Goal: Transaction & Acquisition: Purchase product/service

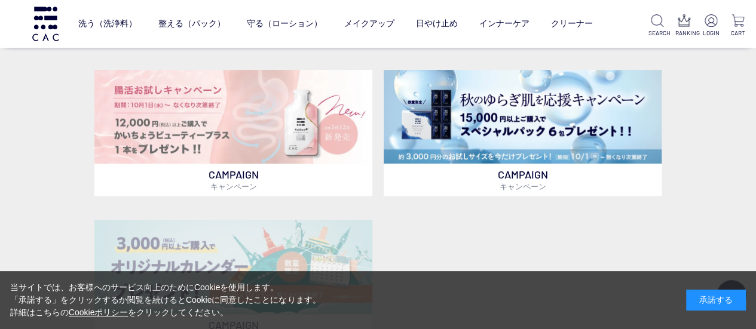
scroll to position [299, 0]
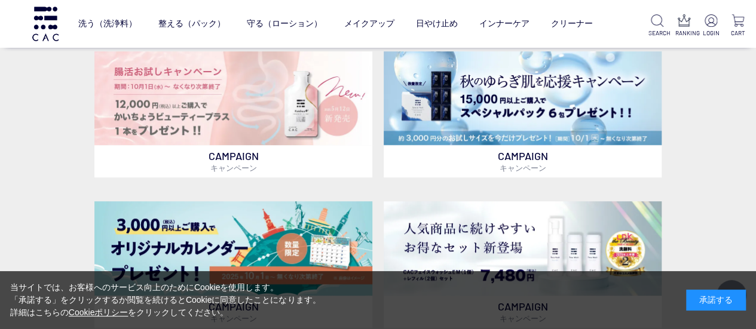
click at [698, 291] on div "承諾する" at bounding box center [716, 300] width 60 height 21
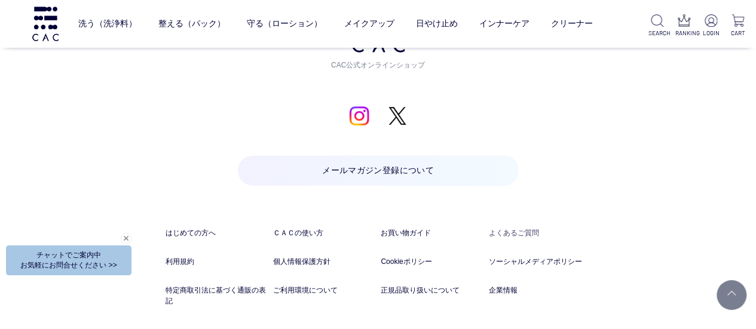
scroll to position [5973, 0]
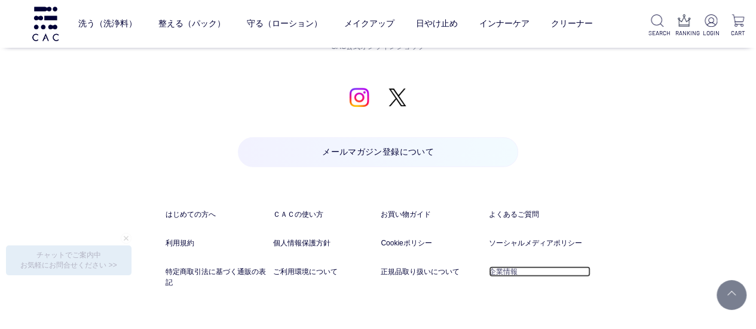
click at [501, 271] on link "企業情報" at bounding box center [540, 271] width 102 height 11
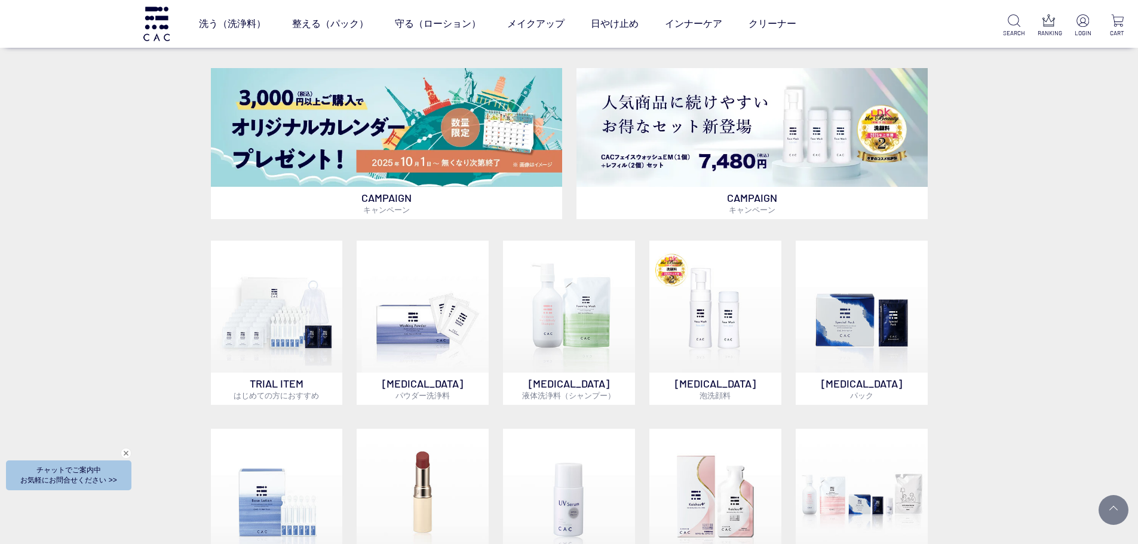
scroll to position [610, 0]
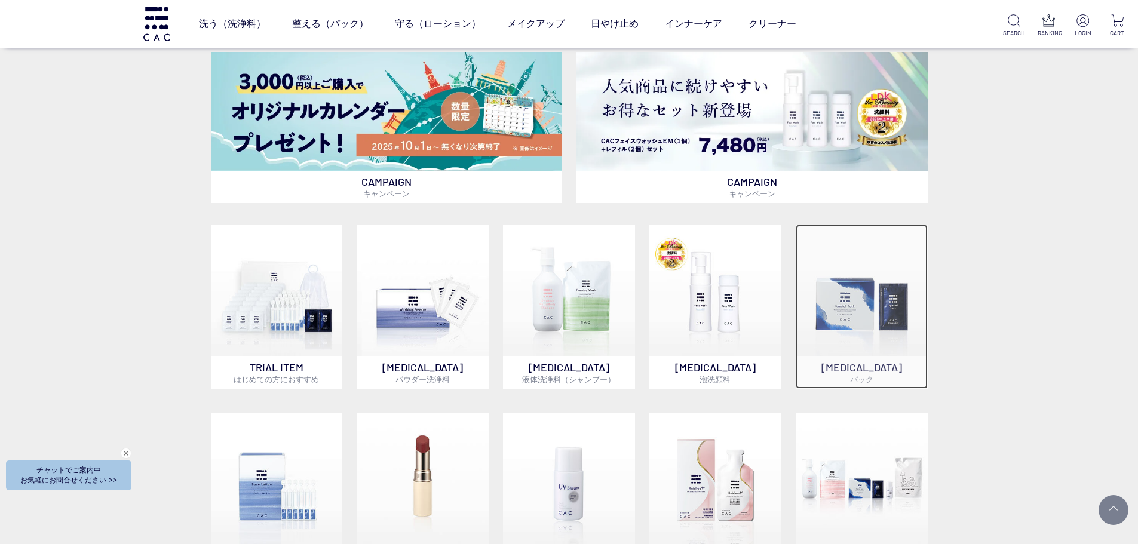
click at [755, 324] on img at bounding box center [862, 291] width 132 height 132
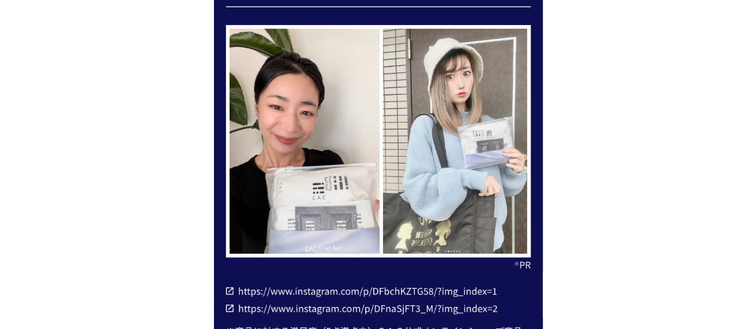
scroll to position [5586, 0]
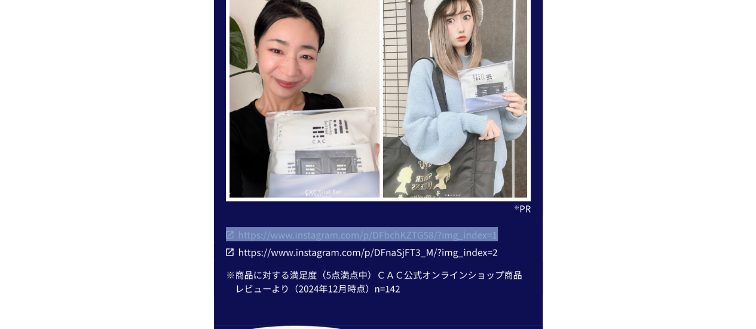
drag, startPoint x: 501, startPoint y: 235, endPoint x: 257, endPoint y: 239, distance: 243.1
click at [257, 239] on div at bounding box center [362, 228] width 296 height 26
click at [257, 239] on img at bounding box center [362, 235] width 272 height 14
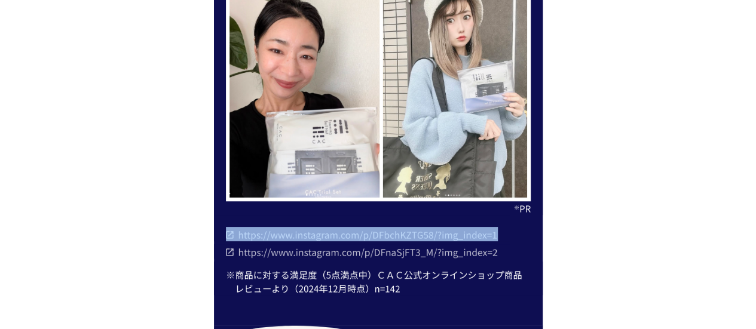
click at [406, 253] on img at bounding box center [362, 252] width 272 height 14
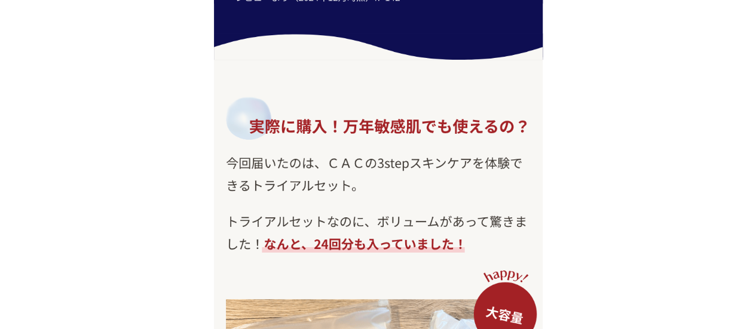
scroll to position [6004, 0]
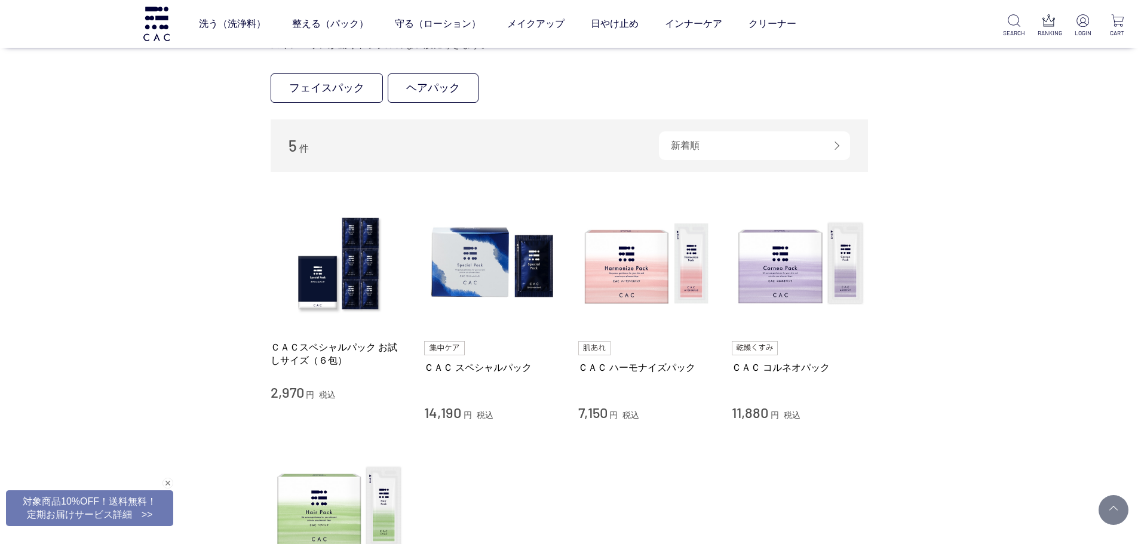
scroll to position [119, 0]
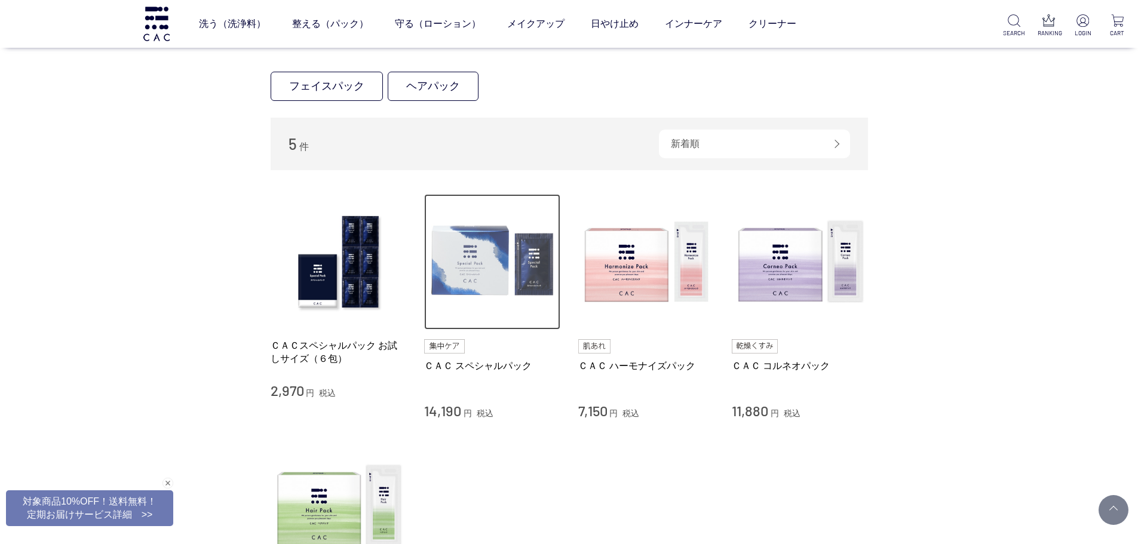
click at [464, 289] on img at bounding box center [492, 262] width 136 height 136
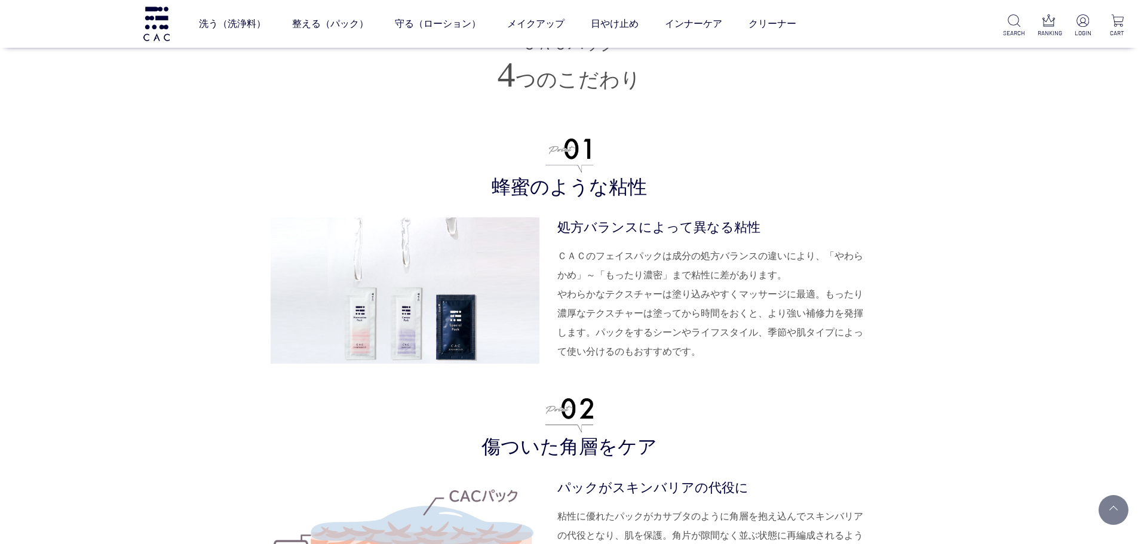
scroll to position [2807, 0]
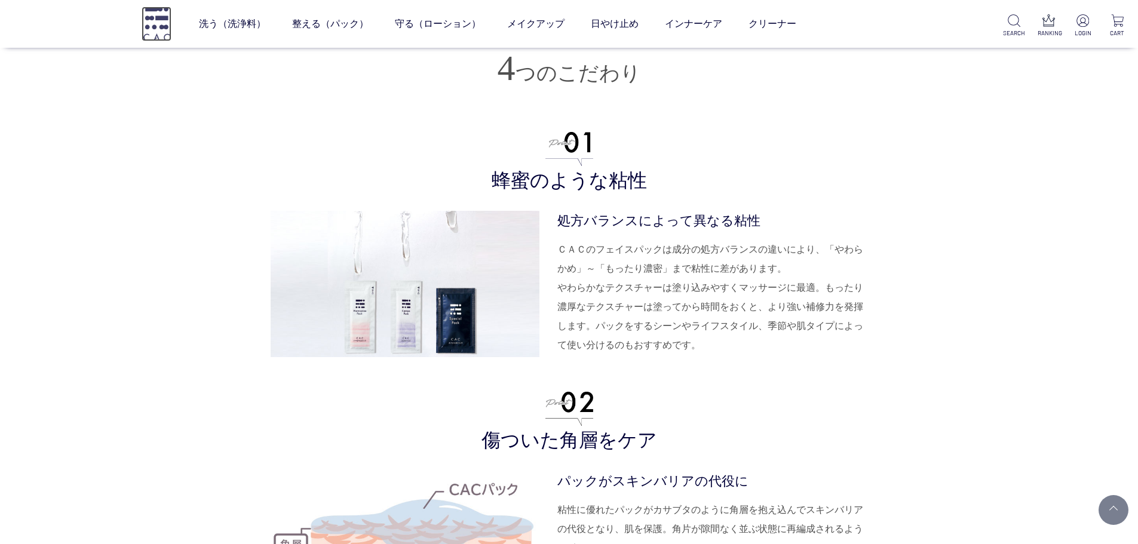
click at [158, 22] on img at bounding box center [157, 24] width 30 height 34
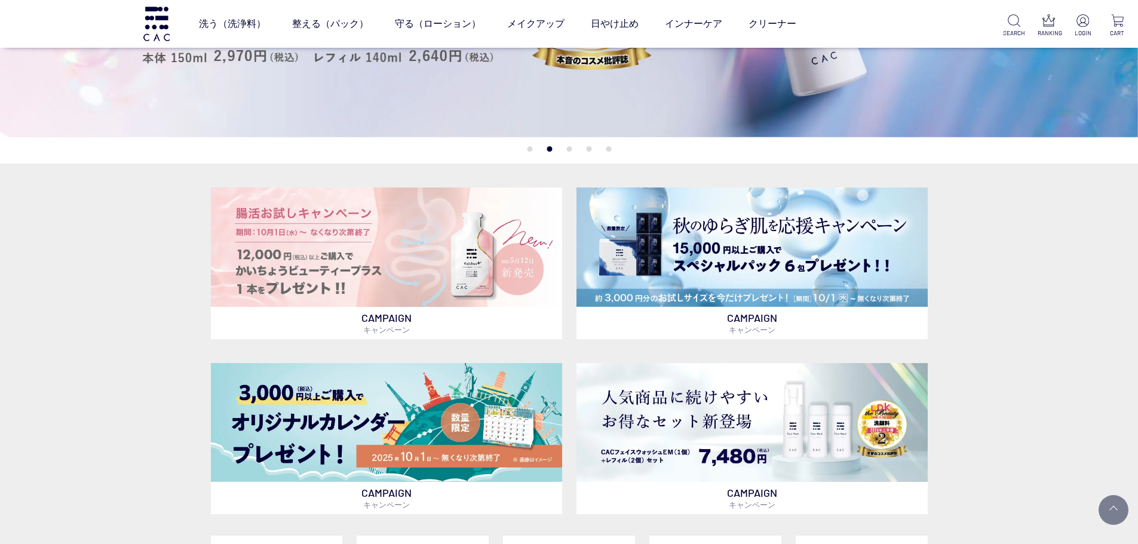
scroll to position [538, 0]
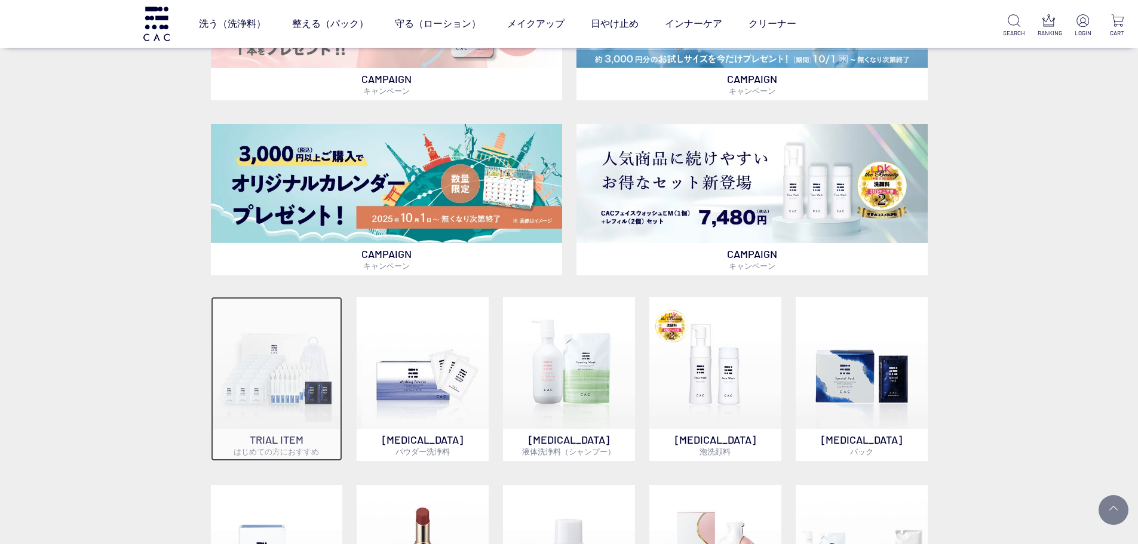
click at [289, 372] on img at bounding box center [277, 363] width 132 height 132
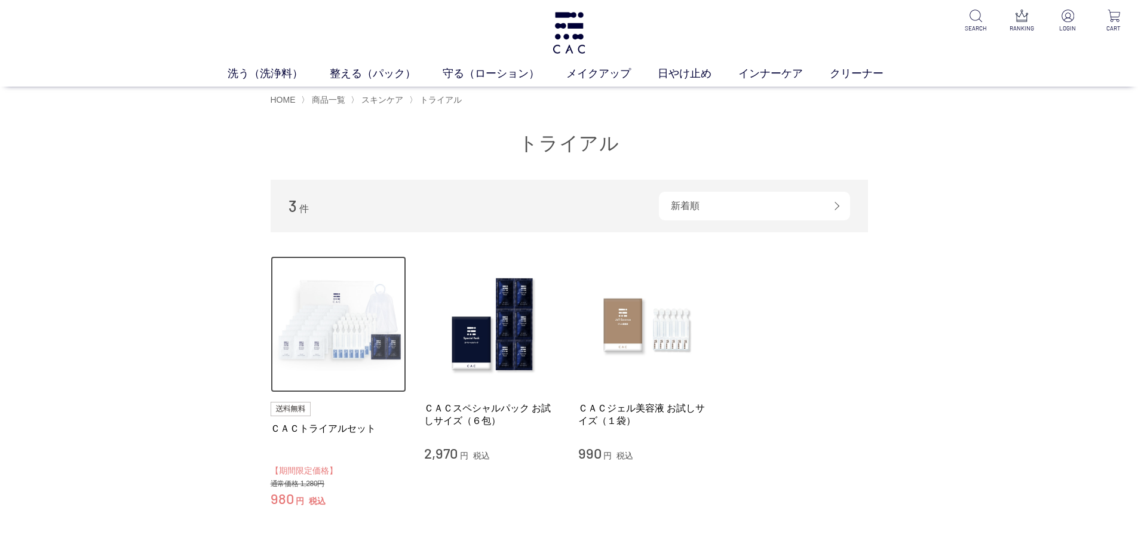
click at [332, 346] on img at bounding box center [339, 324] width 136 height 136
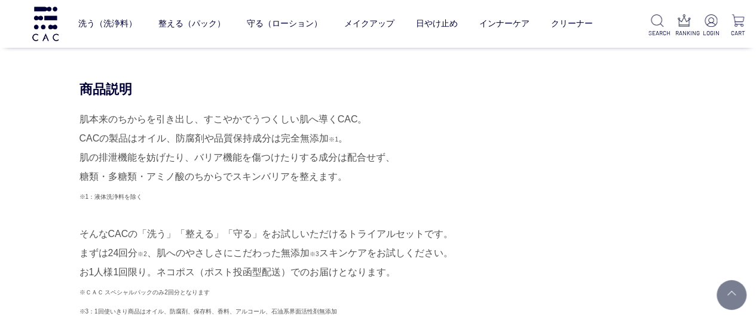
scroll to position [358, 0]
